Goal: Book appointment/travel/reservation

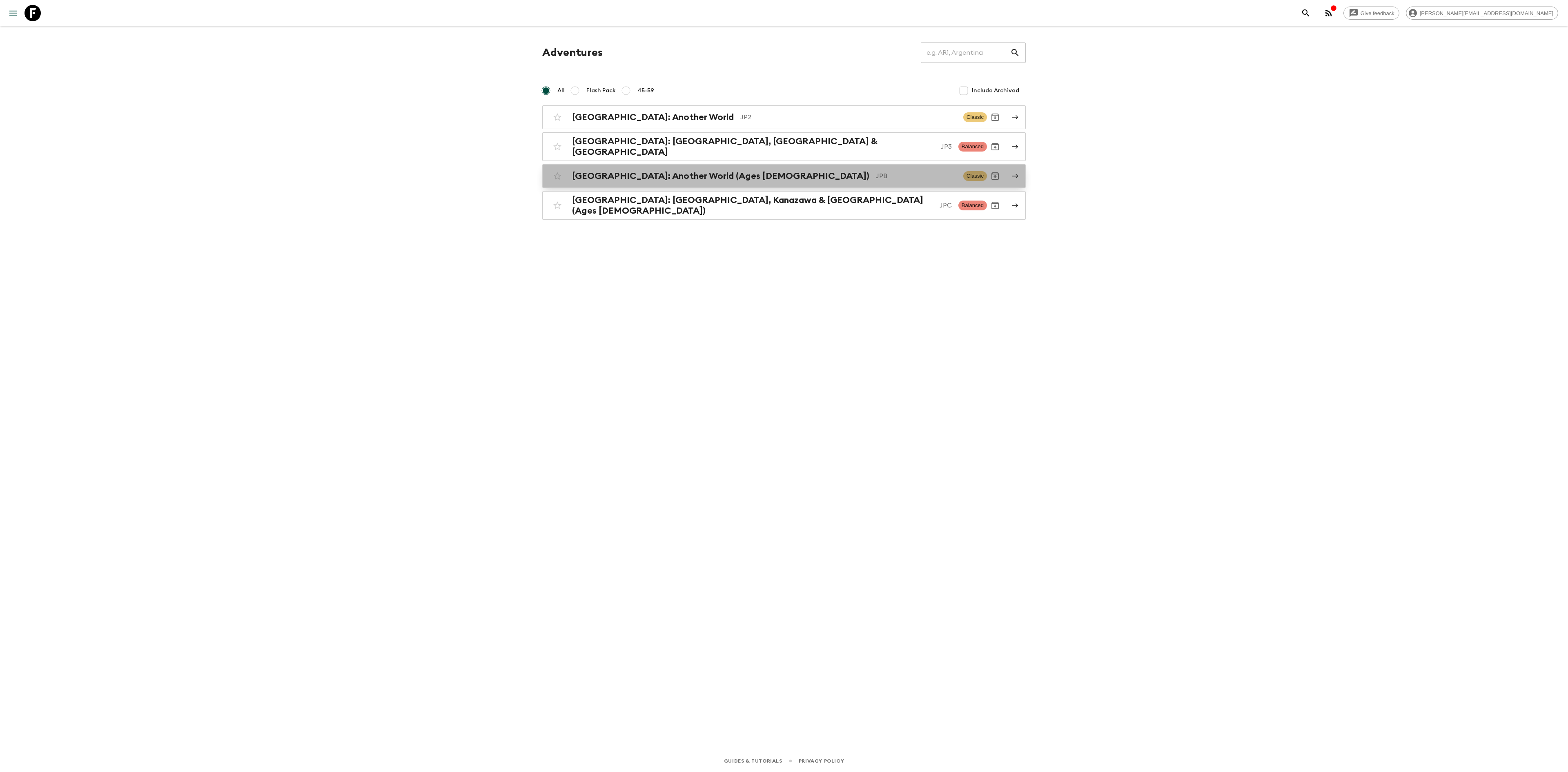
click at [876, 171] on p "JPB" at bounding box center [916, 176] width 81 height 10
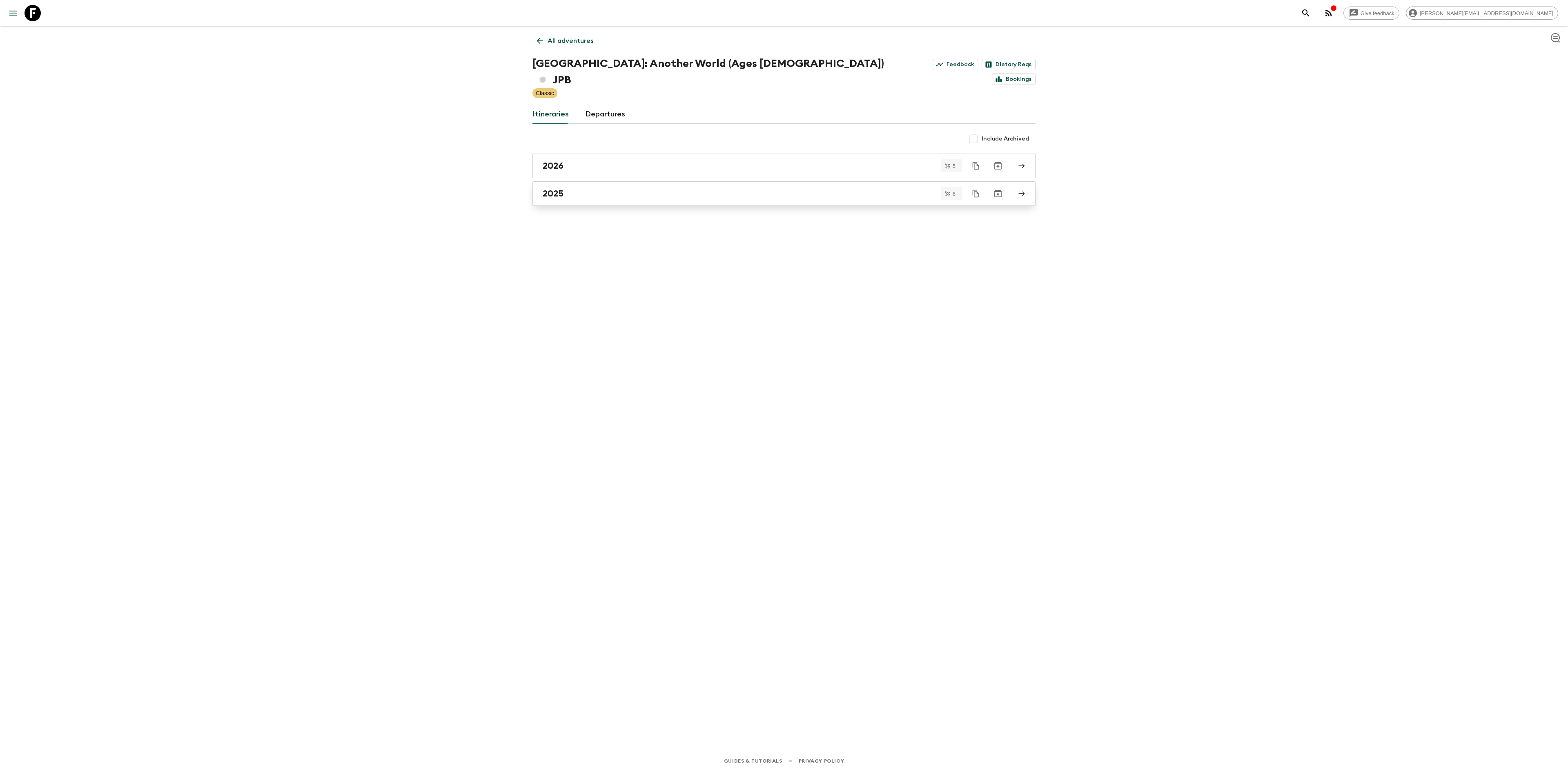
click at [686, 188] on div "2025" at bounding box center [776, 194] width 467 height 11
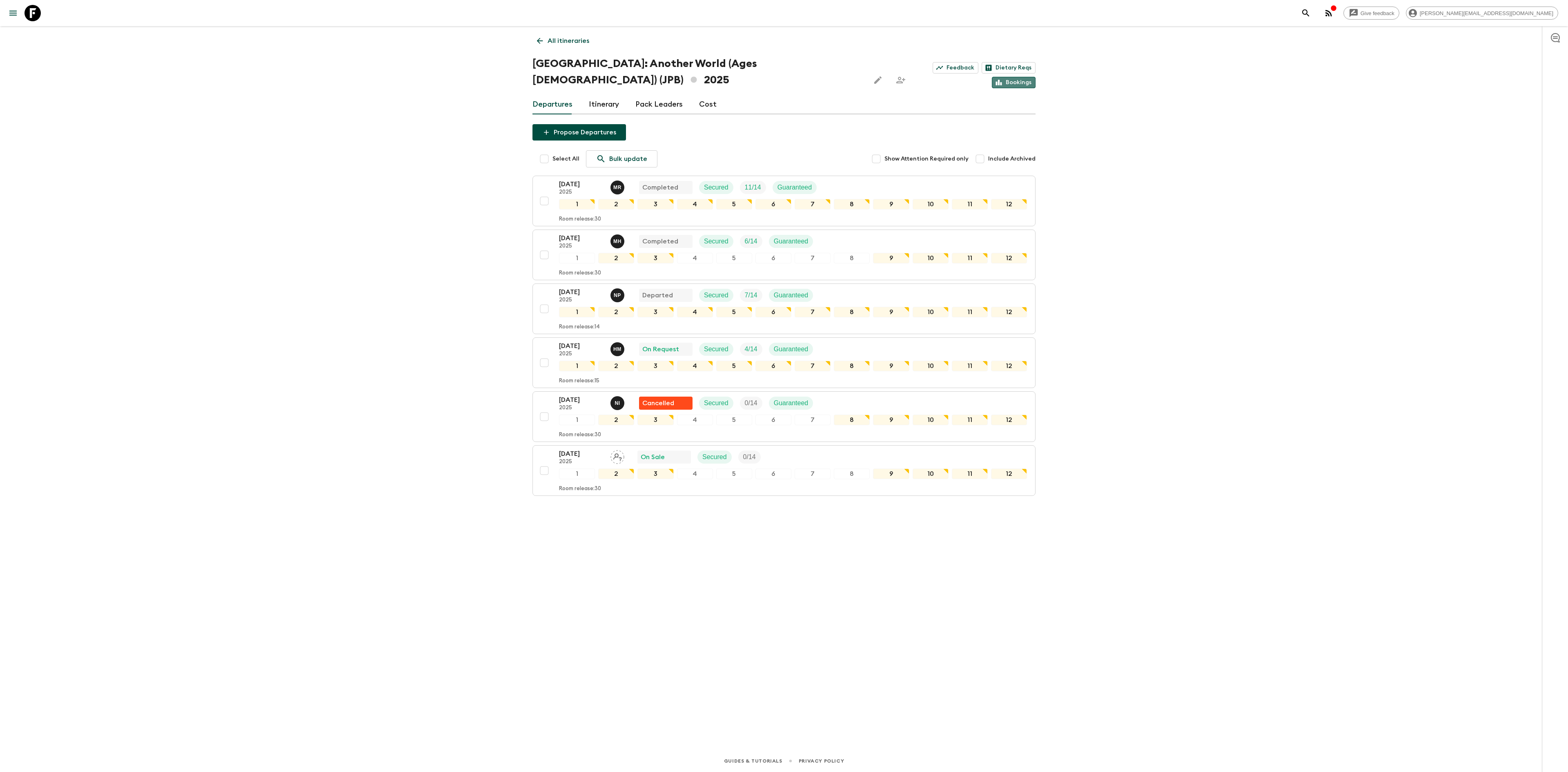
click at [1015, 77] on link "Bookings" at bounding box center [1014, 82] width 44 height 11
